Goal: Task Accomplishment & Management: Manage account settings

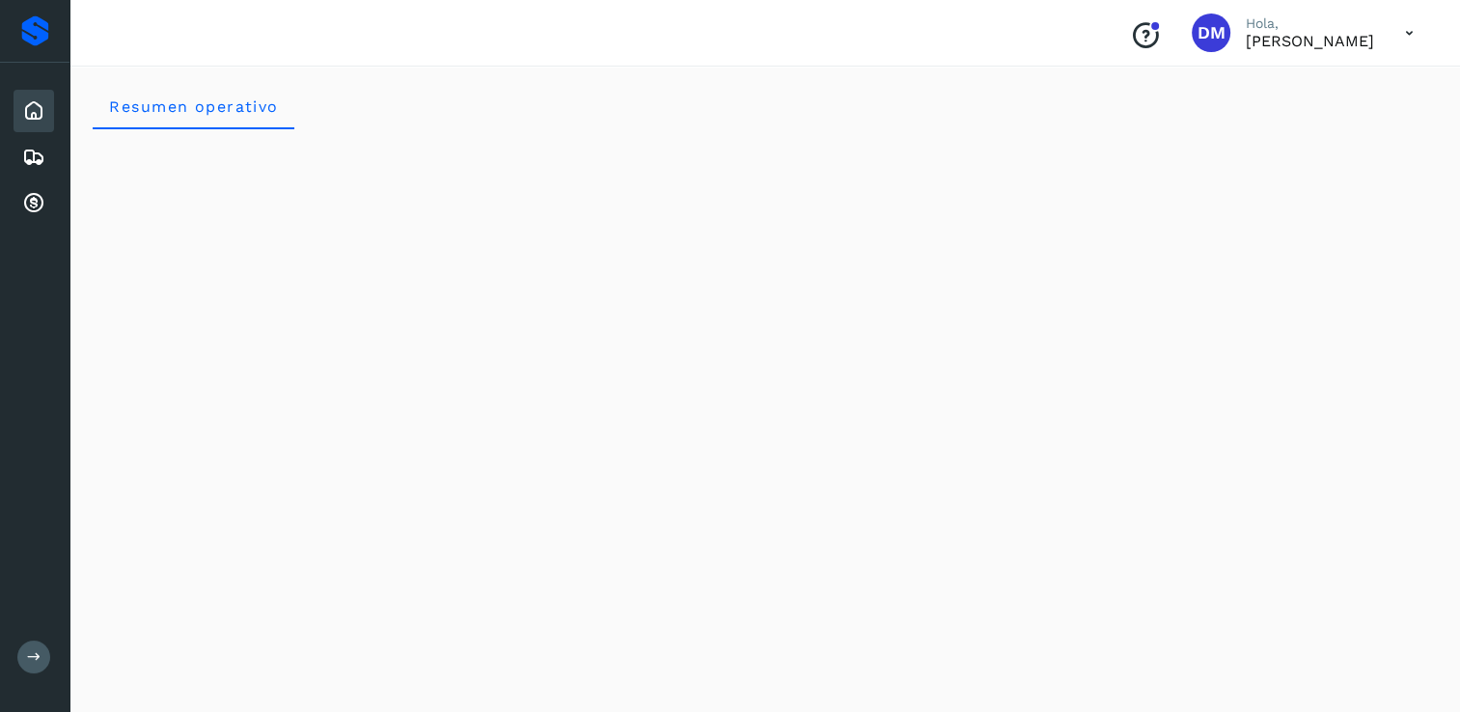
click at [38, 121] on icon at bounding box center [33, 110] width 23 height 23
click at [34, 657] on icon at bounding box center [34, 657] width 14 height 14
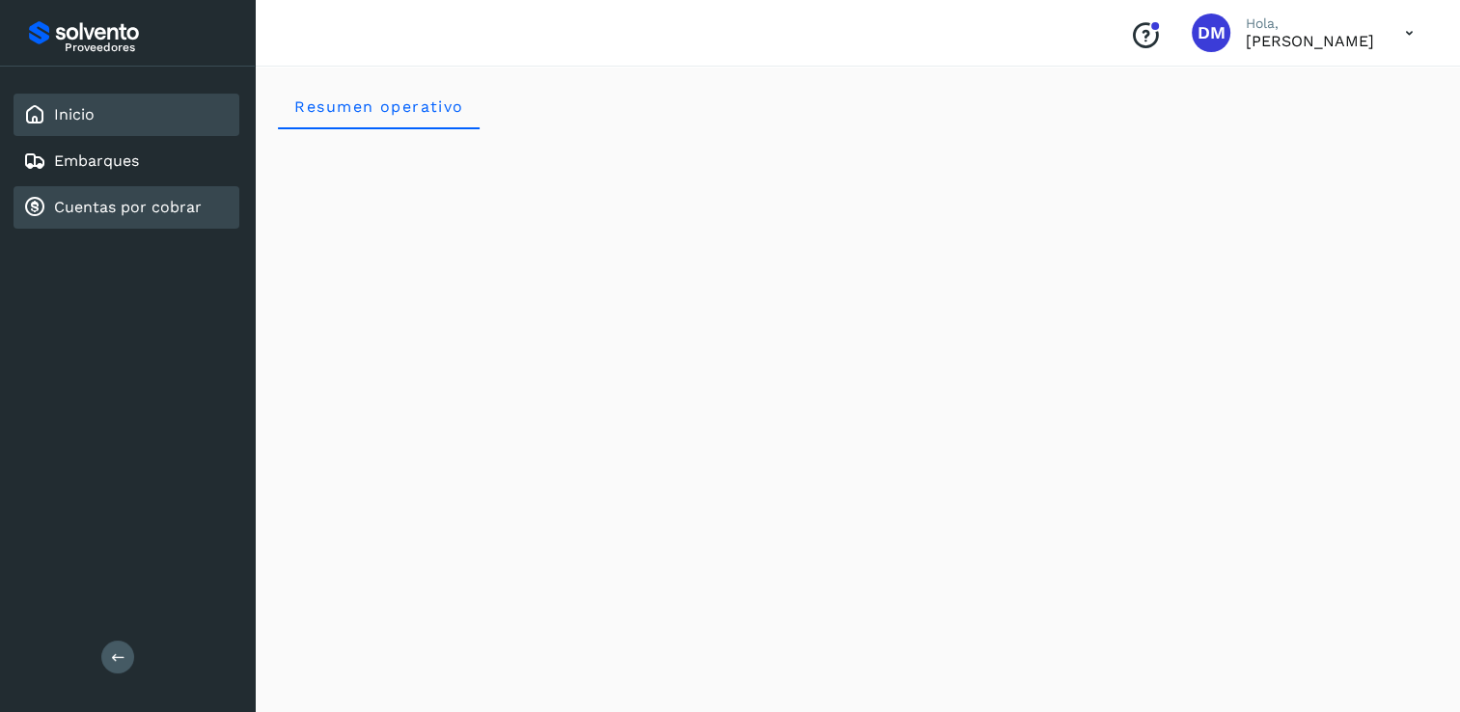
click at [106, 211] on link "Cuentas por cobrar" at bounding box center [128, 207] width 148 height 18
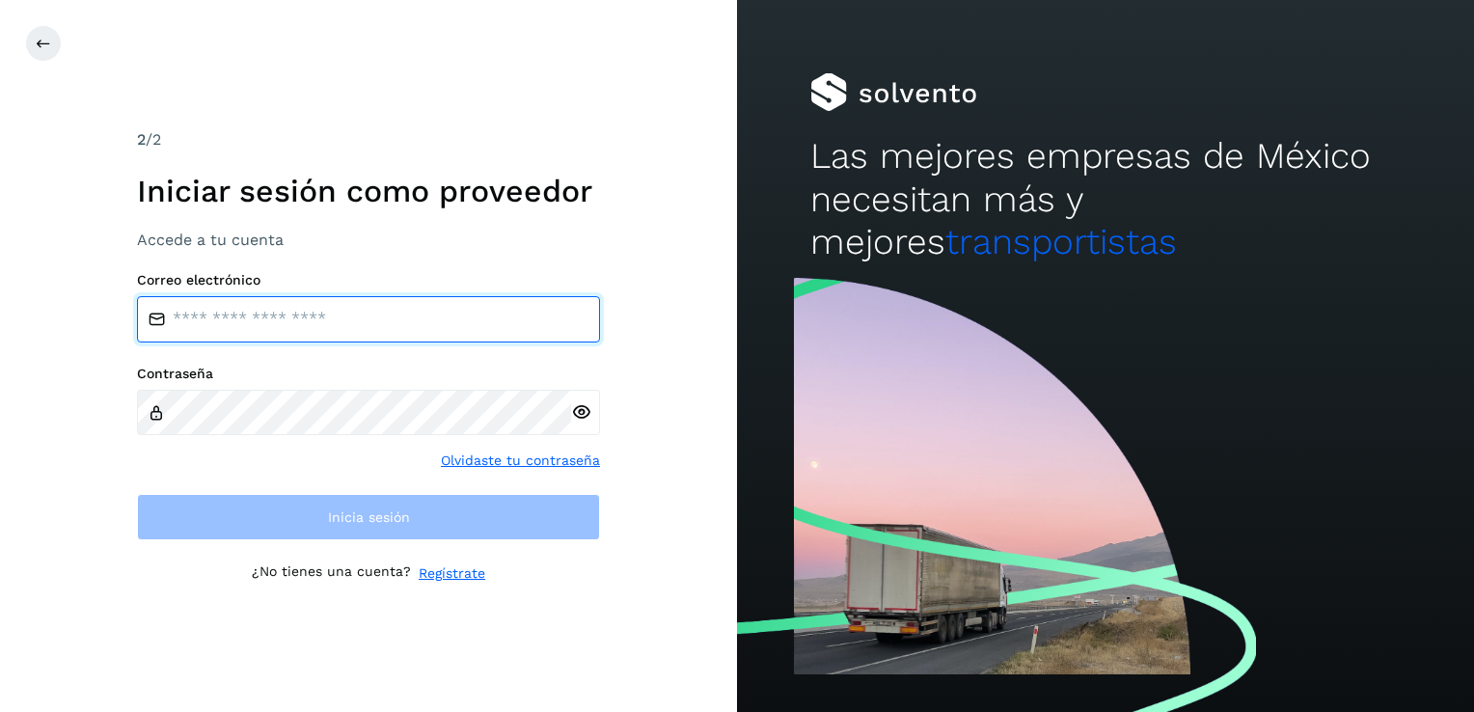
click at [323, 319] on input "email" at bounding box center [368, 319] width 463 height 46
type input "*"
type input "**********"
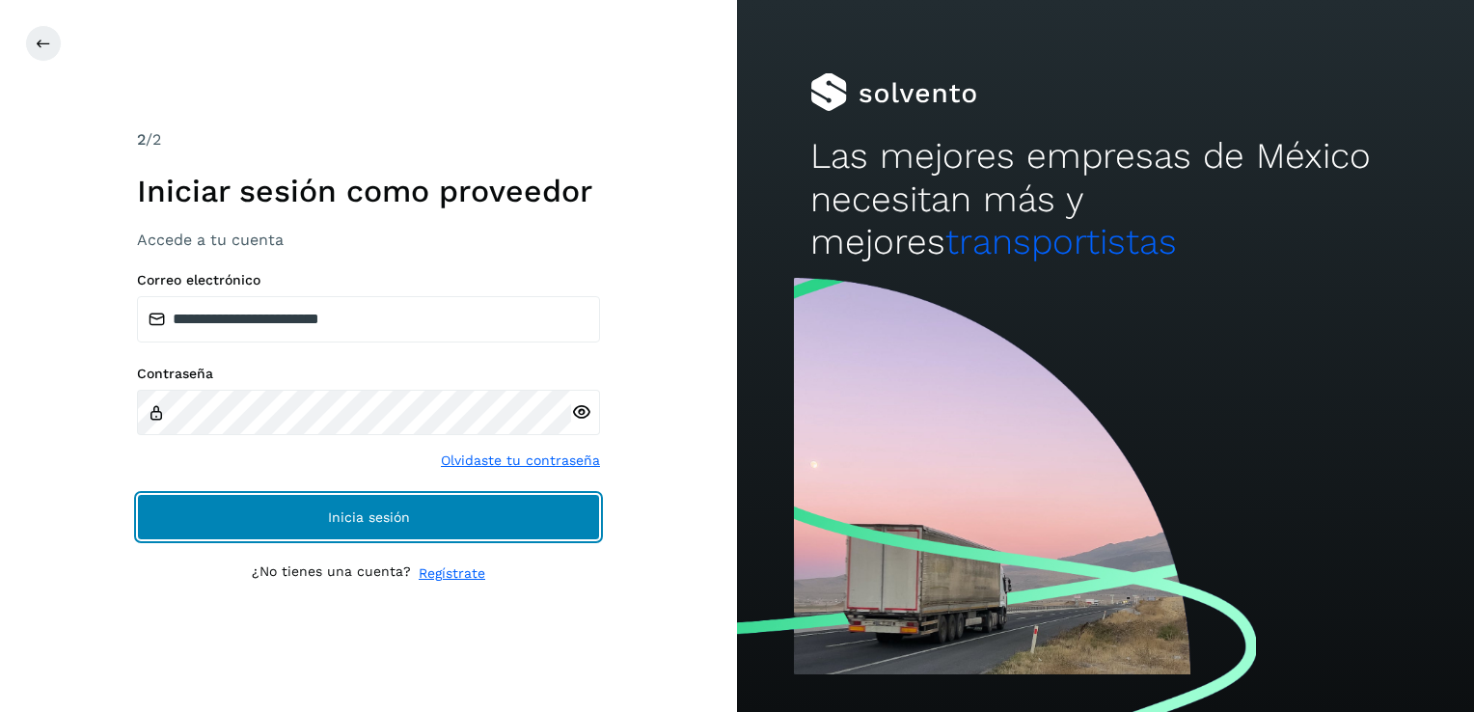
click at [370, 515] on span "Inicia sesión" at bounding box center [369, 517] width 82 height 14
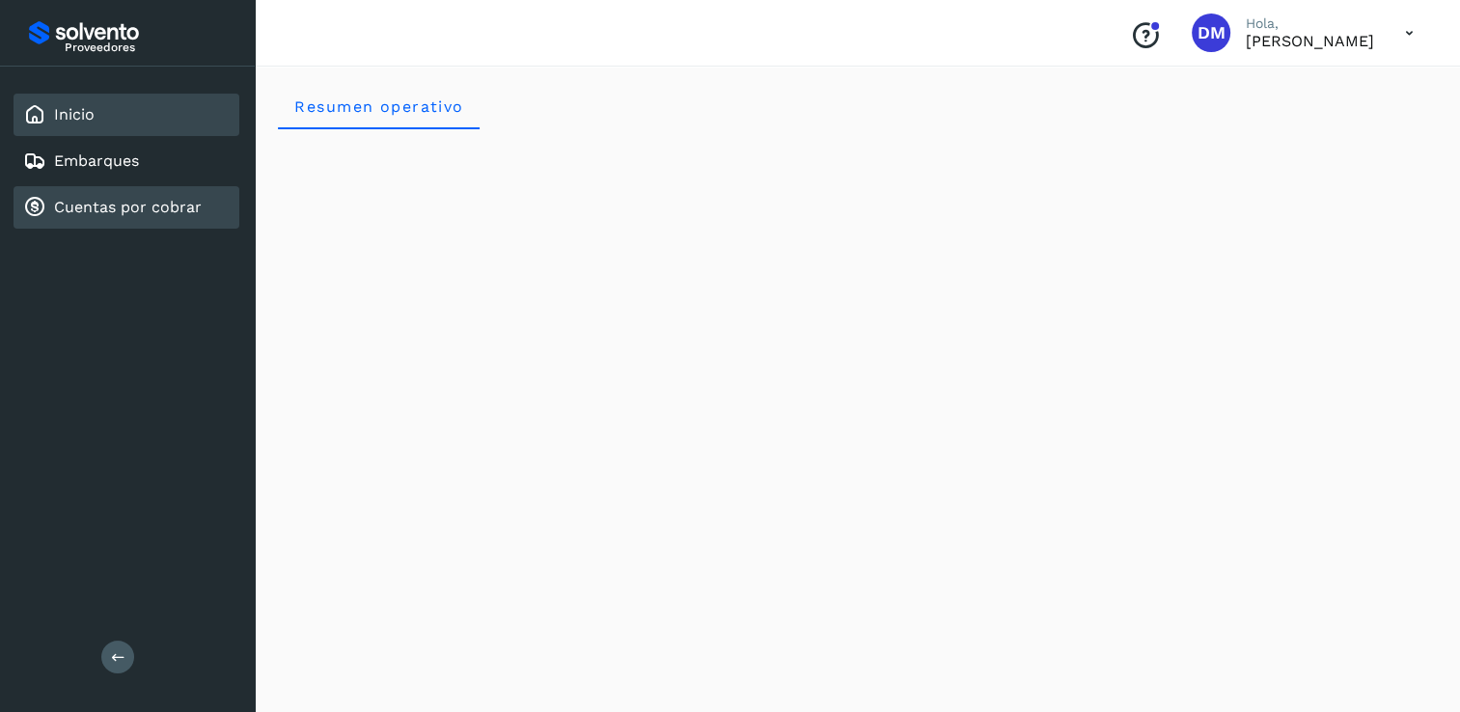
click at [89, 213] on link "Cuentas por cobrar" at bounding box center [128, 207] width 148 height 18
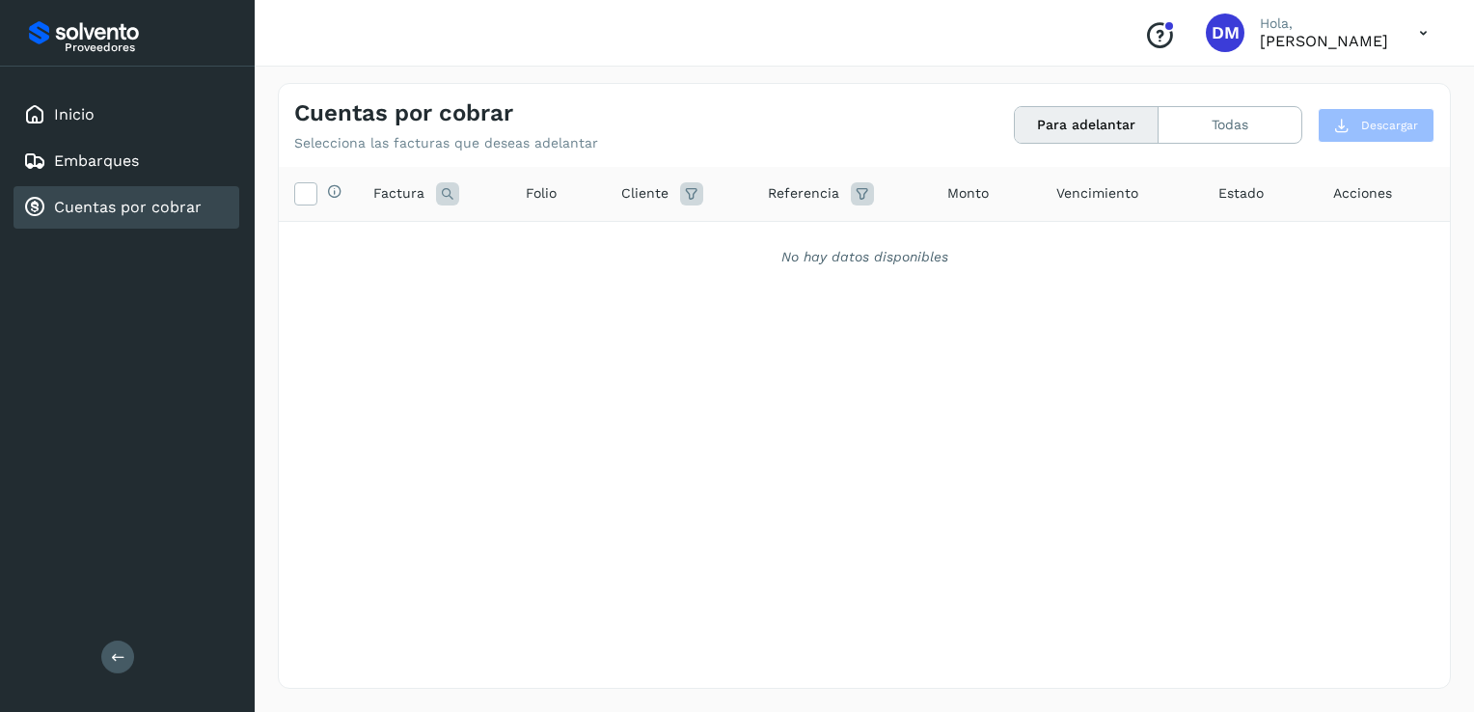
click at [89, 213] on link "Cuentas por cobrar" at bounding box center [128, 207] width 148 height 18
click at [298, 192] on icon at bounding box center [305, 192] width 20 height 20
click at [1057, 129] on button "Para adelantar" at bounding box center [1087, 125] width 144 height 36
click at [1173, 131] on button "Todas" at bounding box center [1230, 125] width 143 height 36
